Goal: Transaction & Acquisition: Purchase product/service

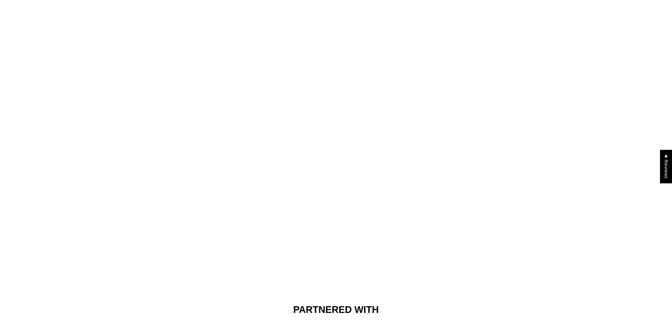
scroll to position [35, 0]
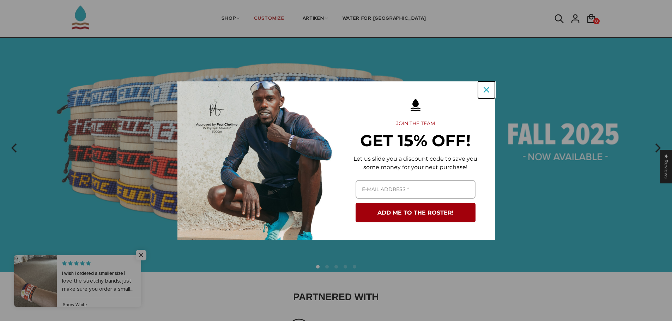
click at [485, 89] on icon "close icon" at bounding box center [487, 90] width 6 height 6
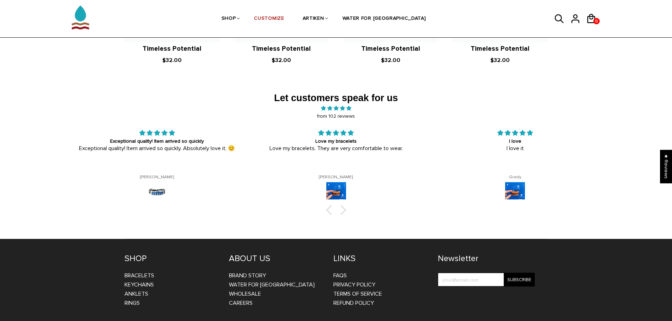
scroll to position [1099, 0]
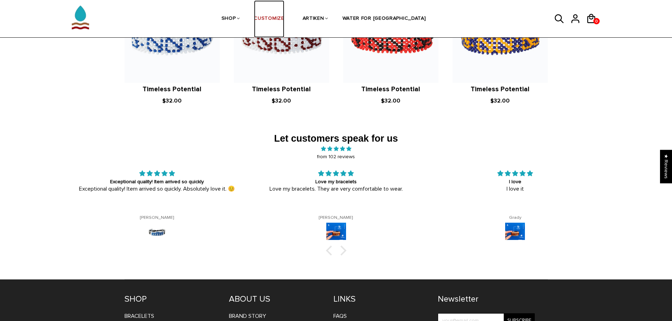
click at [284, 22] on link "CUSTOMIZE" at bounding box center [269, 18] width 30 height 37
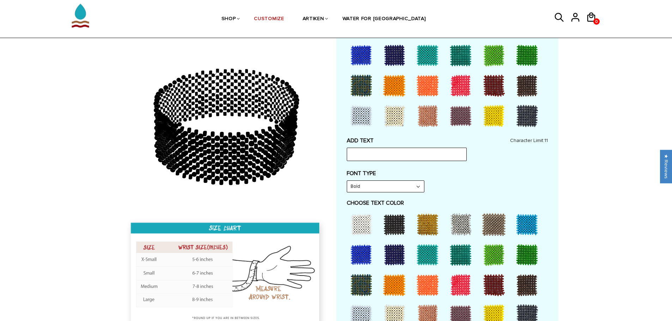
scroll to position [247, 0]
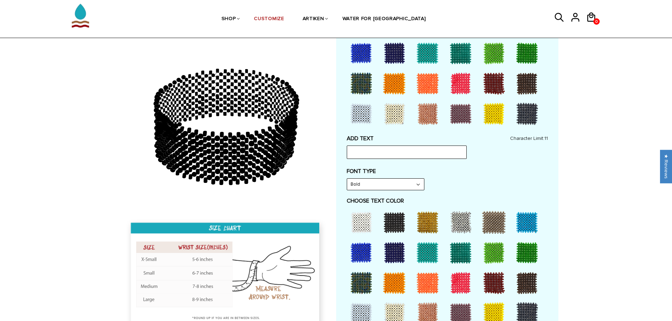
click at [359, 145] on div "ADD TEXT Character Limit: 11" at bounding box center [447, 147] width 201 height 24
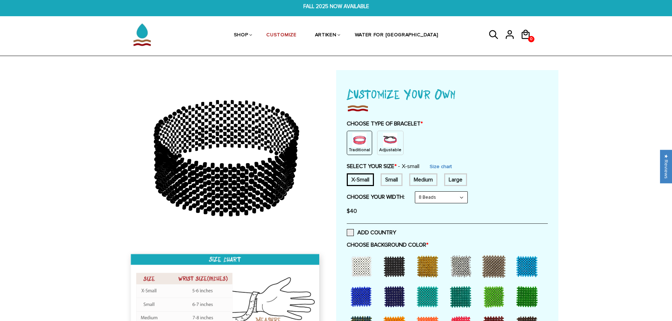
scroll to position [0, 0]
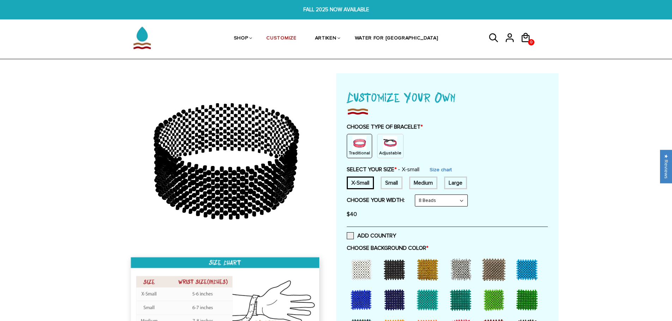
click at [388, 182] on div "Small" at bounding box center [392, 183] width 22 height 13
click at [363, 187] on div "X-Small" at bounding box center [360, 183] width 27 height 13
click at [385, 145] on img at bounding box center [390, 143] width 14 height 14
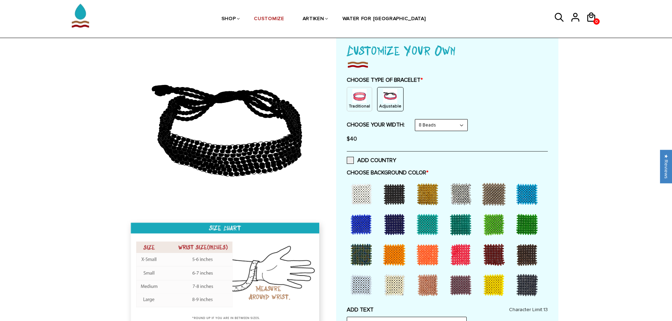
scroll to position [35, 0]
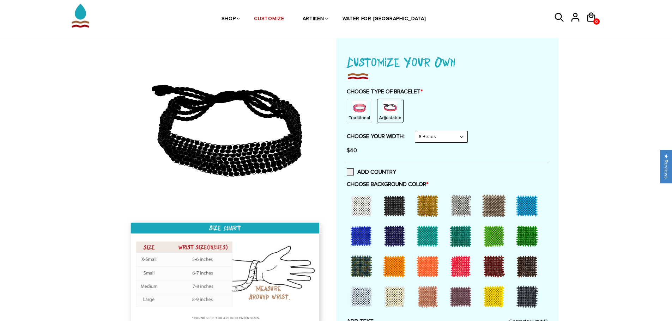
click at [427, 135] on select "8 Beads 6 Beads 10 Beads" at bounding box center [441, 136] width 52 height 11
select select "10-beads"
click at [417, 131] on select "8 Beads 6 Beads 10 Beads" at bounding box center [441, 136] width 52 height 11
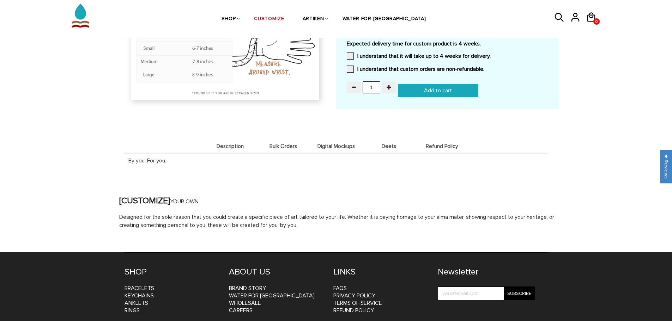
scroll to position [680, 0]
click at [318, 146] on span "Digital Mockups" at bounding box center [336, 146] width 49 height 6
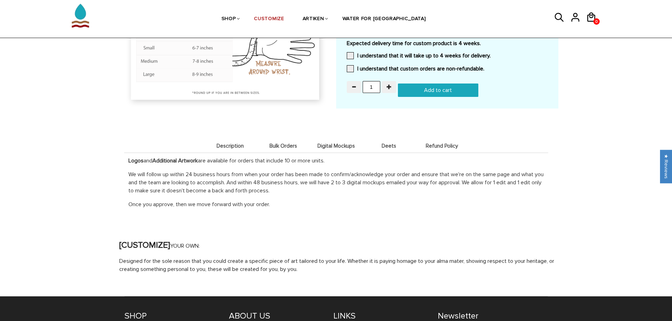
click at [387, 146] on span "Deets" at bounding box center [388, 146] width 49 height 6
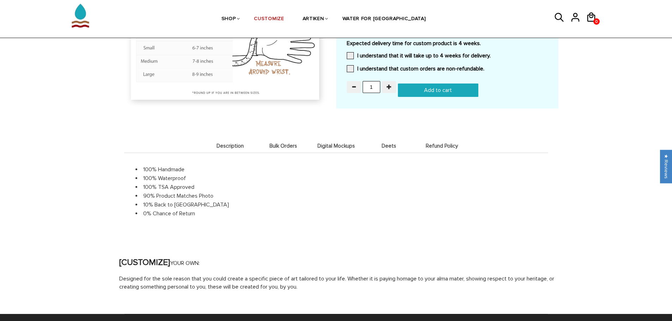
click at [430, 144] on span "Refund Policy" at bounding box center [441, 146] width 49 height 6
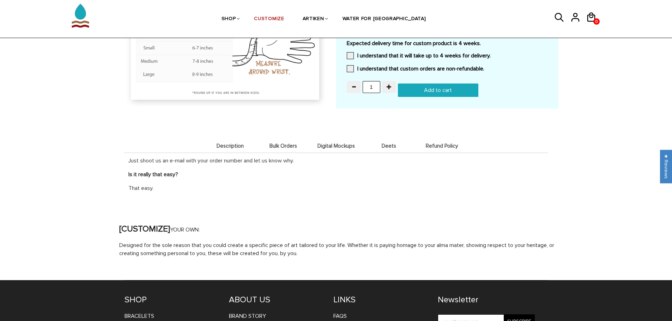
click at [298, 146] on span "Bulk Orders" at bounding box center [283, 146] width 49 height 6
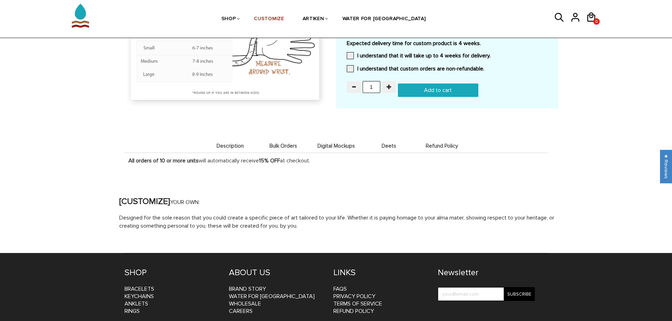
click at [237, 145] on span "Description" at bounding box center [230, 146] width 49 height 6
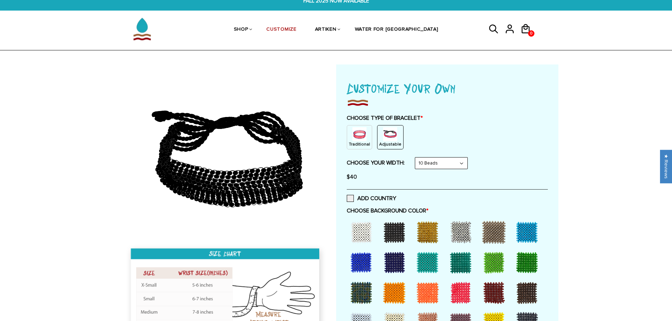
scroll to position [0, 0]
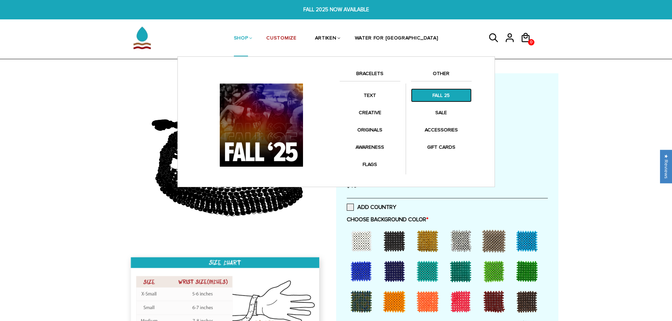
click at [444, 96] on link "FALL 25" at bounding box center [441, 96] width 61 height 14
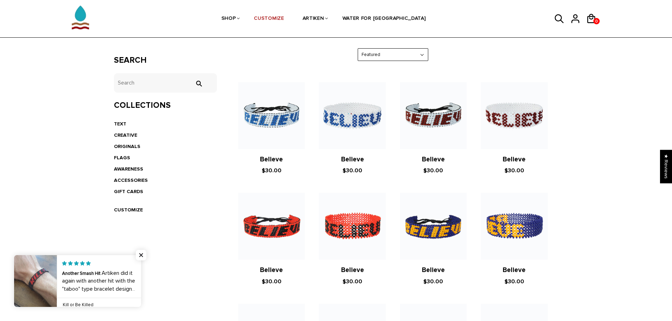
scroll to position [154, 0]
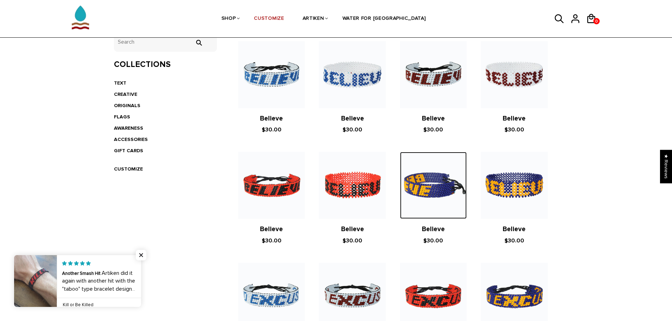
click at [451, 209] on img at bounding box center [433, 185] width 67 height 67
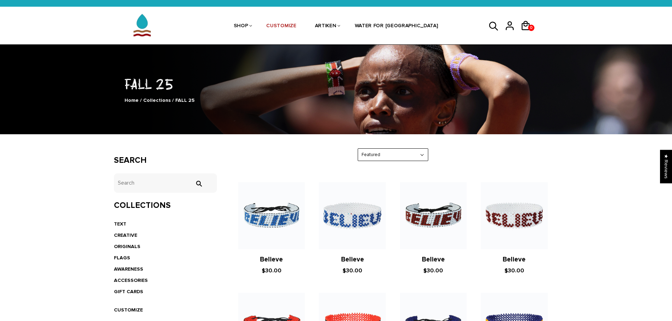
scroll to position [0, 0]
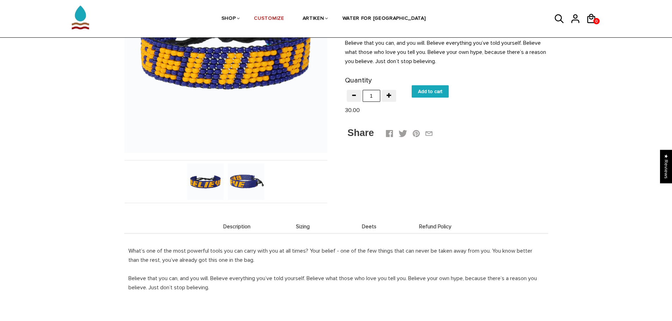
scroll to position [212, 0]
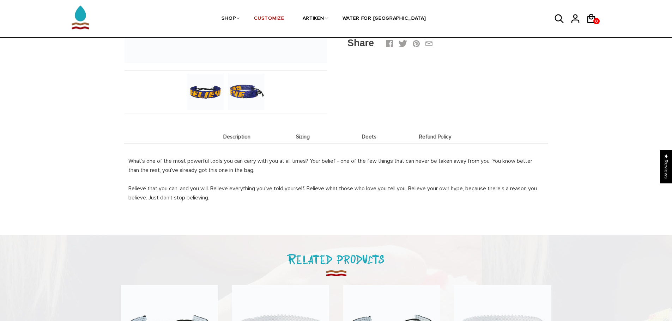
click at [233, 135] on span "Description" at bounding box center [237, 137] width 63 height 6
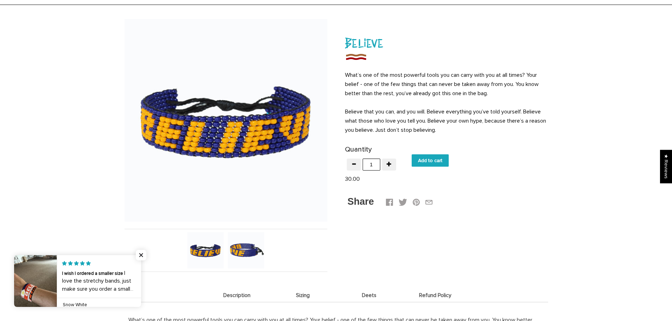
scroll to position [0, 0]
